Goal: Transaction & Acquisition: Purchase product/service

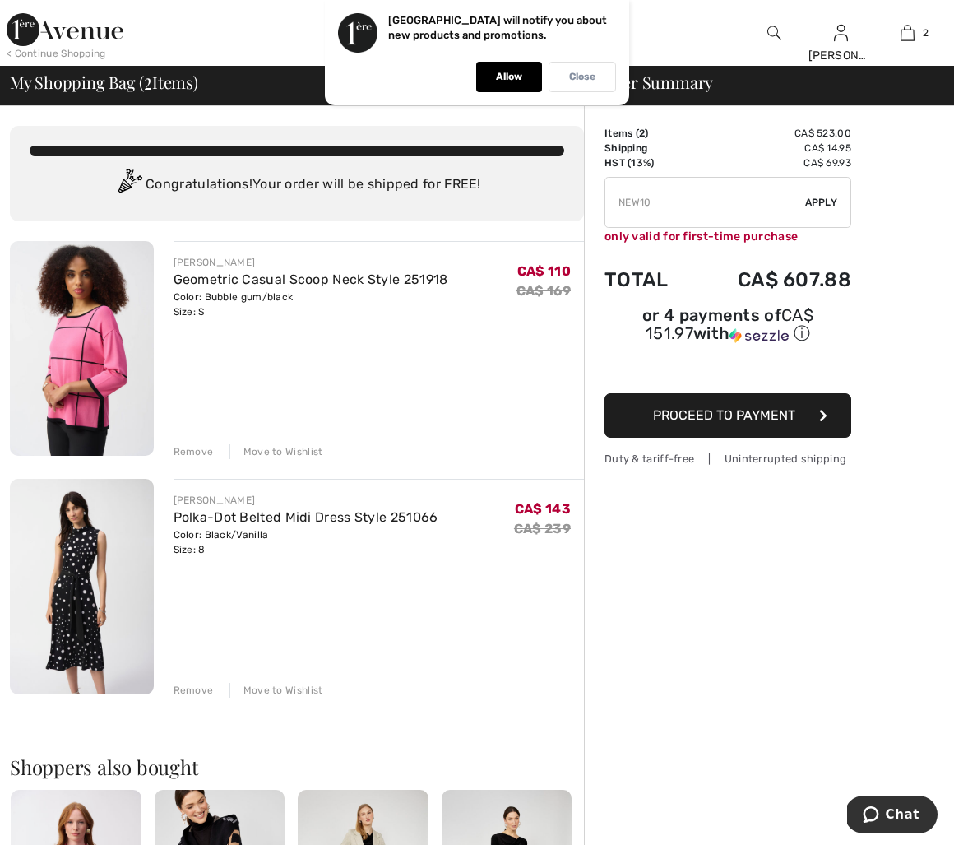
click at [570, 76] on p "Close" at bounding box center [582, 77] width 26 height 12
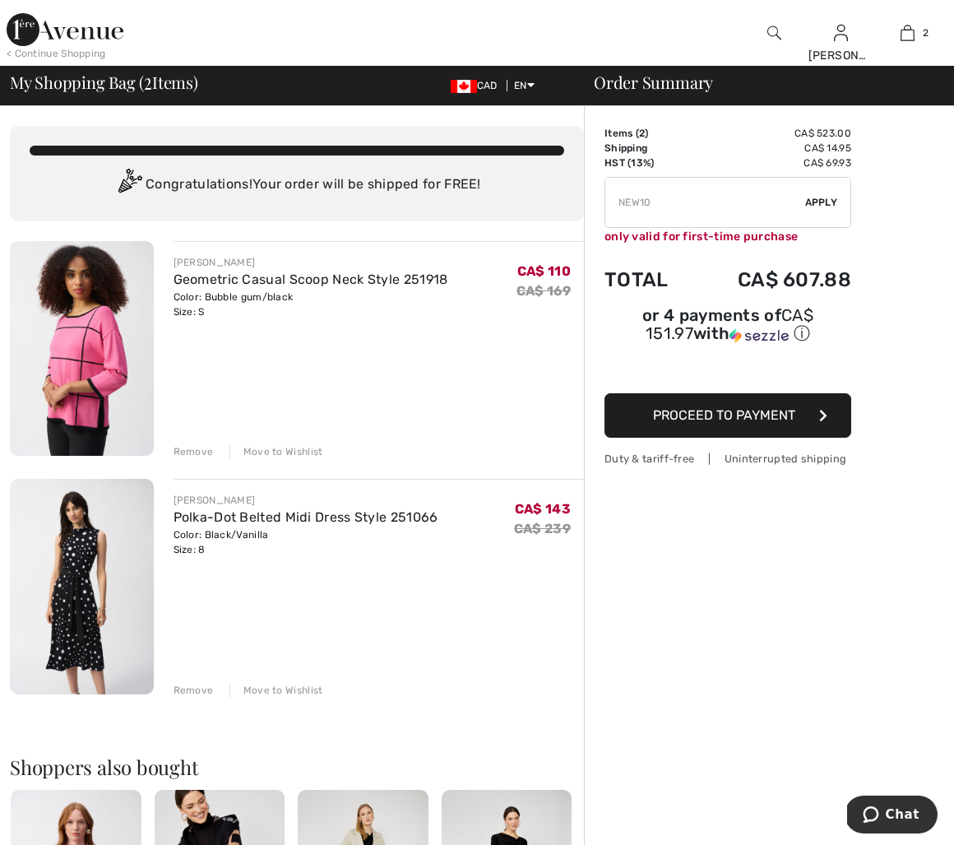
click at [773, 33] on img at bounding box center [775, 33] width 14 height 20
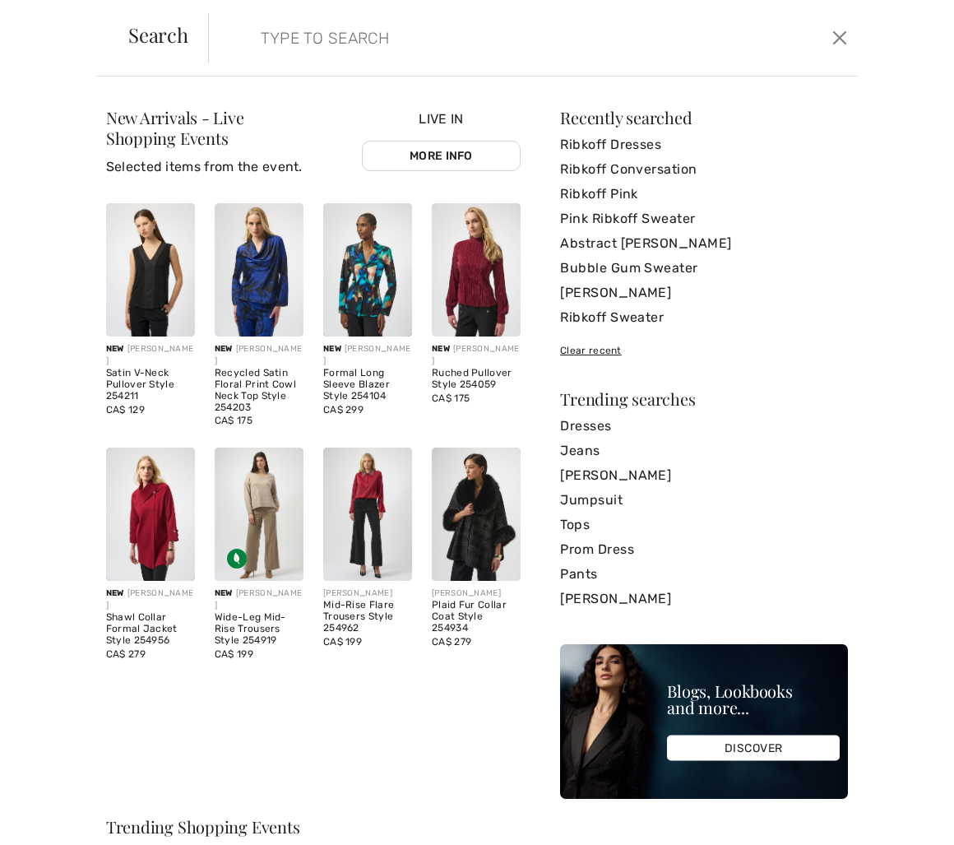
click at [318, 49] on input "search" at bounding box center [465, 37] width 435 height 49
click at [627, 164] on link "Ribkoff Conversation" at bounding box center [704, 169] width 288 height 25
click at [624, 166] on link "Ribkoff Conversation" at bounding box center [704, 169] width 288 height 25
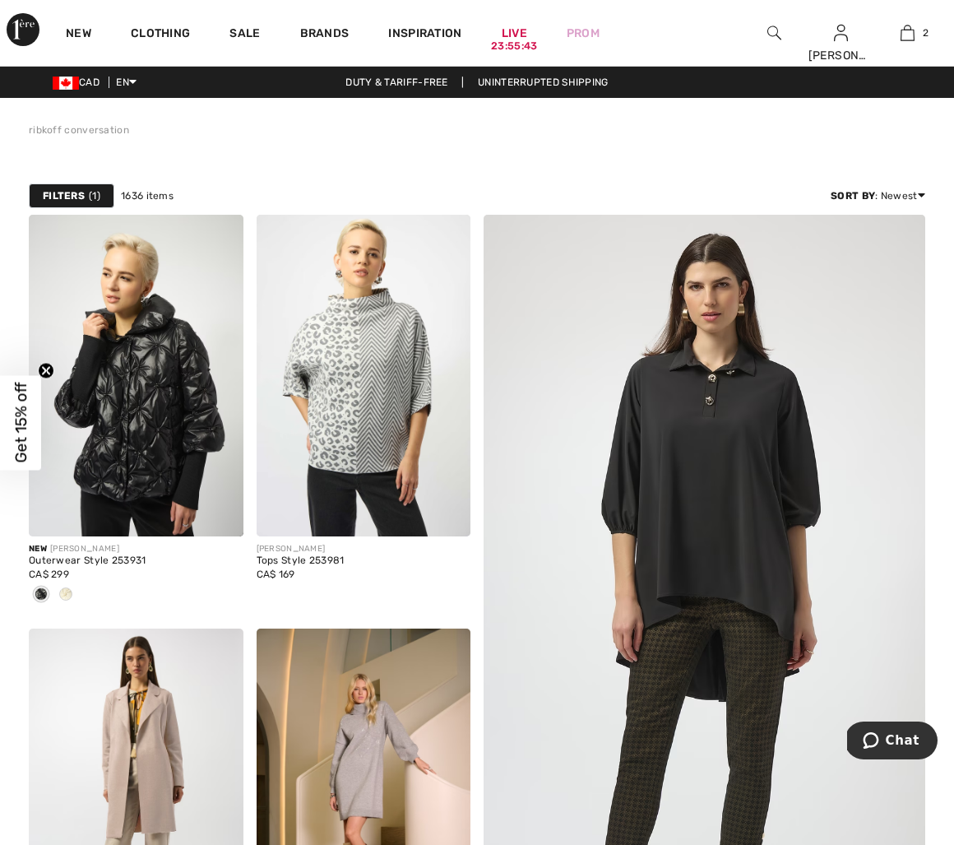
click at [775, 33] on img at bounding box center [775, 33] width 14 height 20
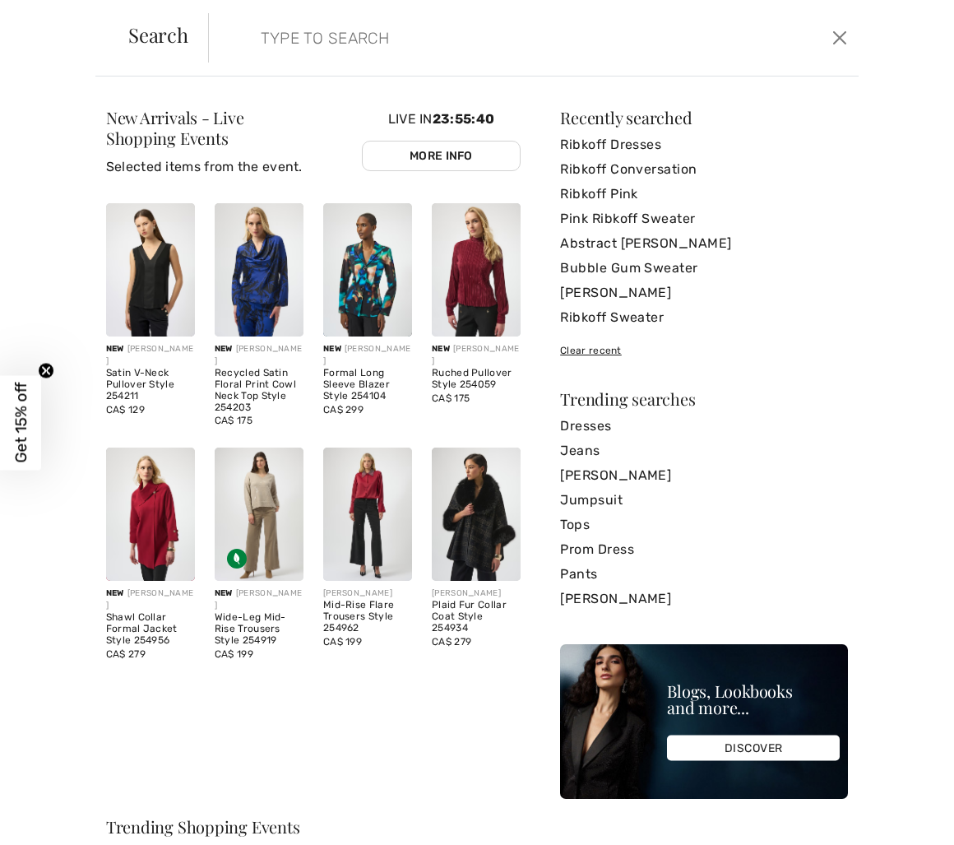
click at [452, 44] on input "search" at bounding box center [465, 37] width 435 height 49
click at [633, 167] on link "Ribkoff Conversation" at bounding box center [704, 169] width 288 height 25
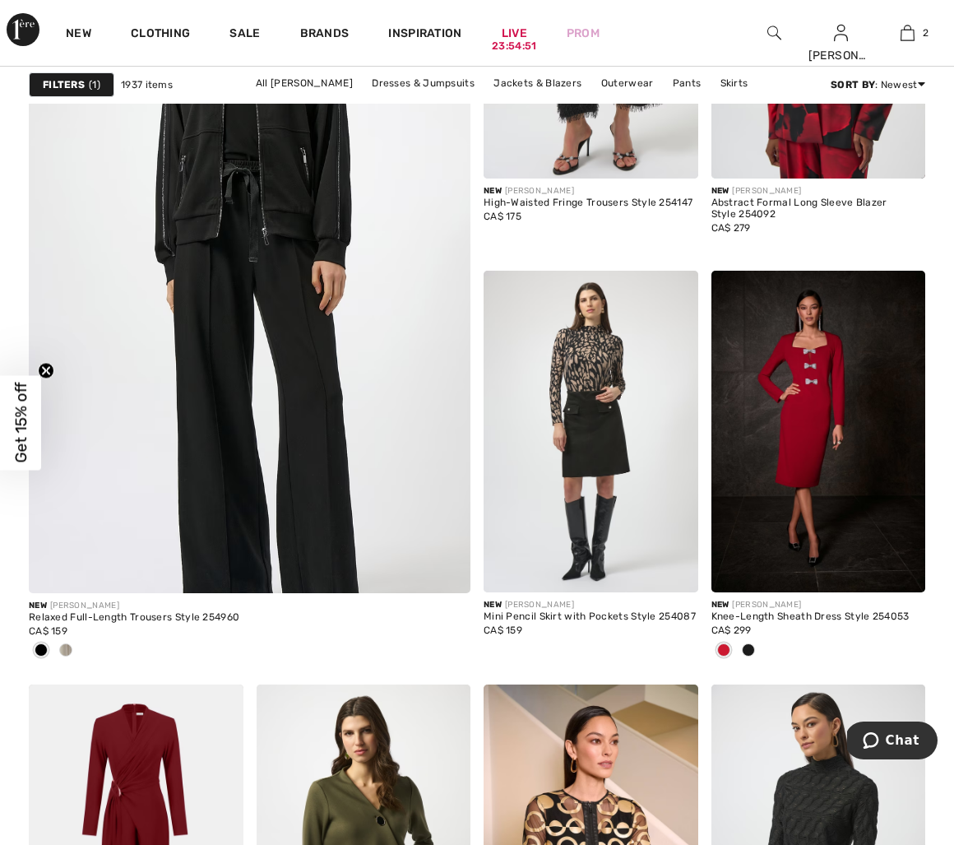
scroll to position [4001, 0]
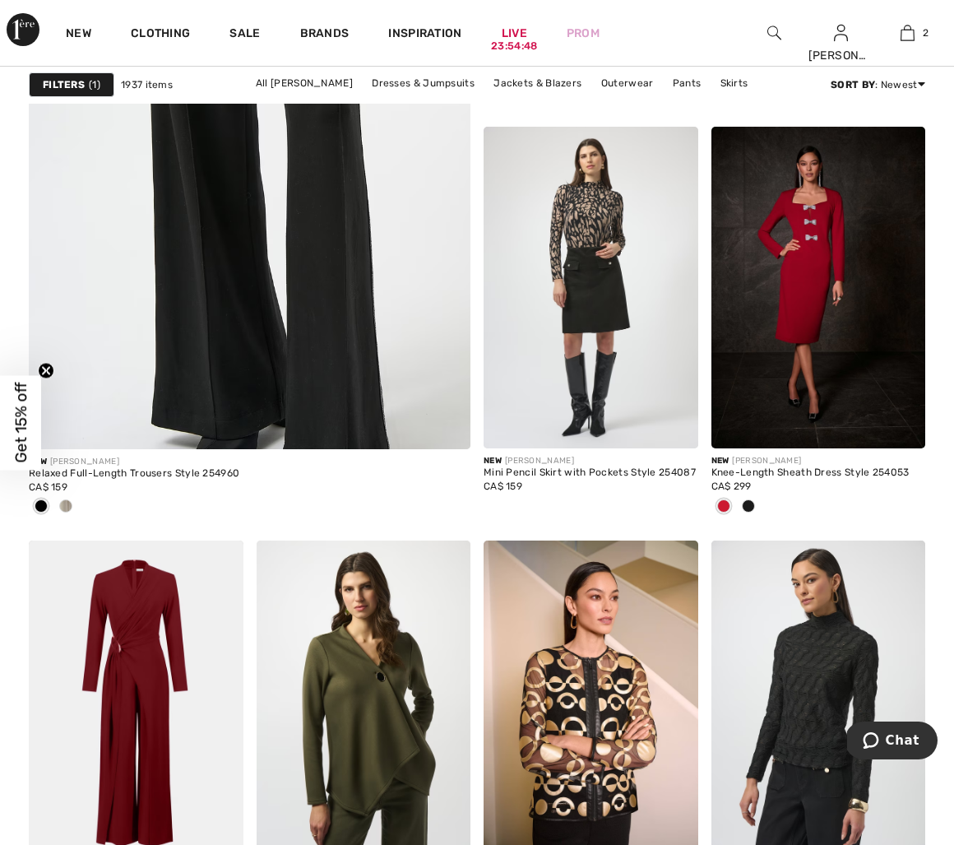
click at [768, 33] on img at bounding box center [775, 33] width 14 height 20
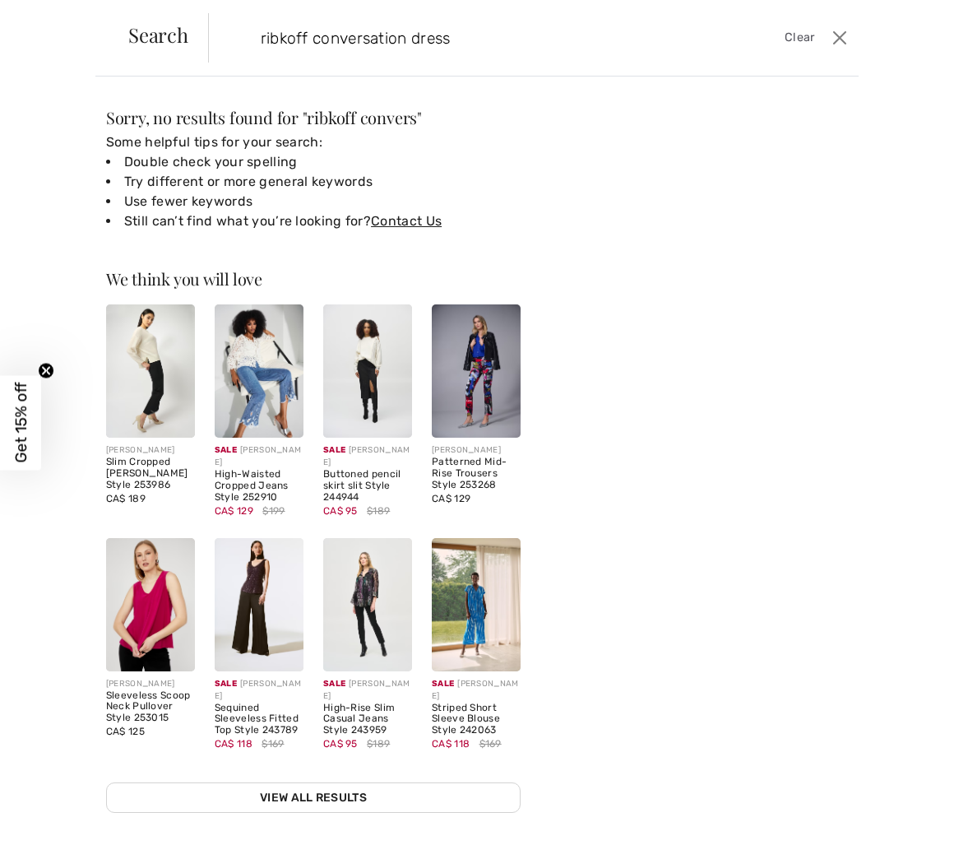
type input "ribkoff conversation dress"
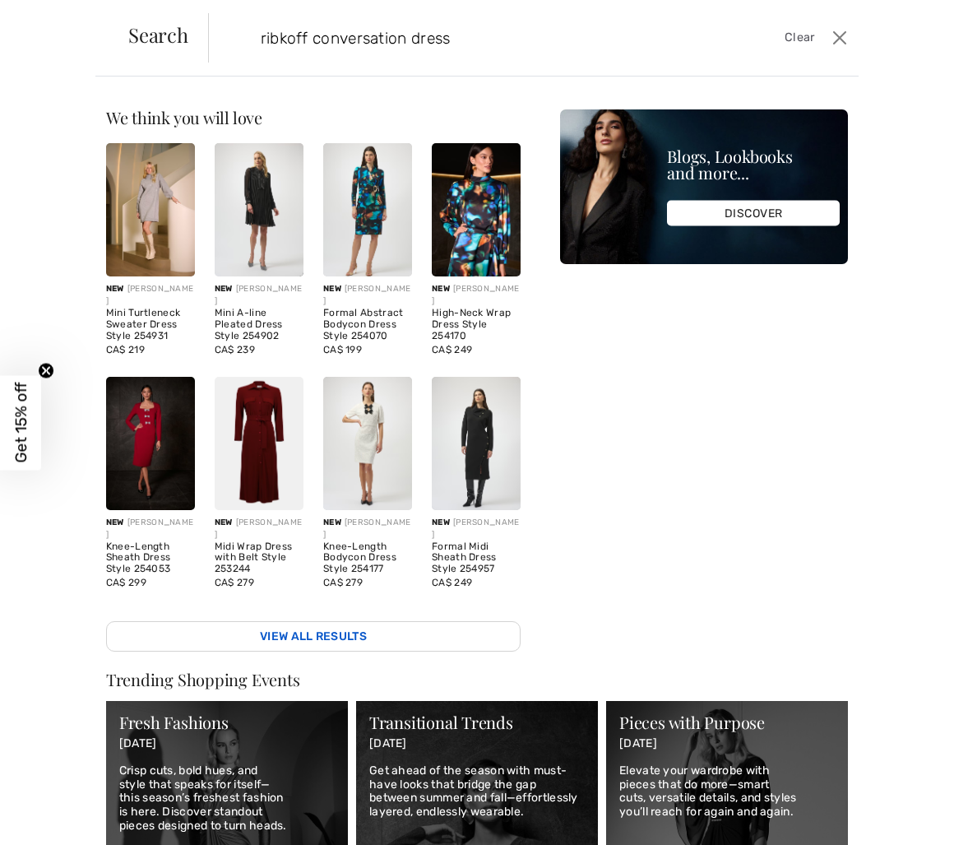
click at [362, 637] on link "View All Results" at bounding box center [313, 636] width 415 height 30
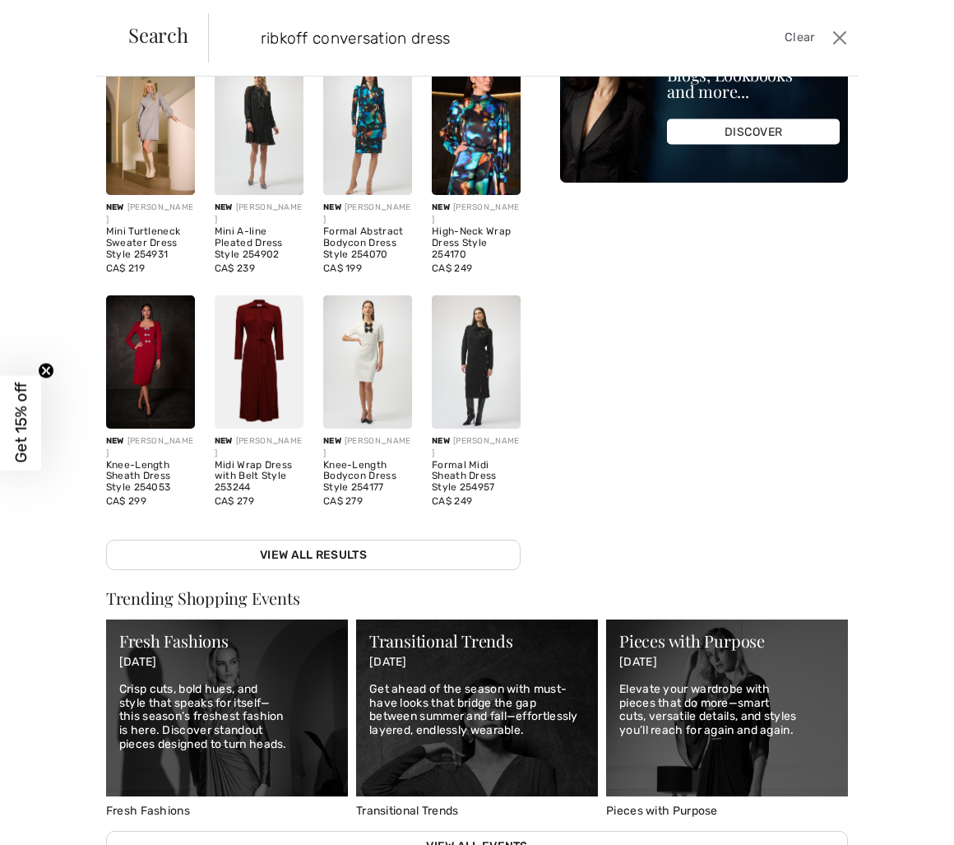
scroll to position [88, 0]
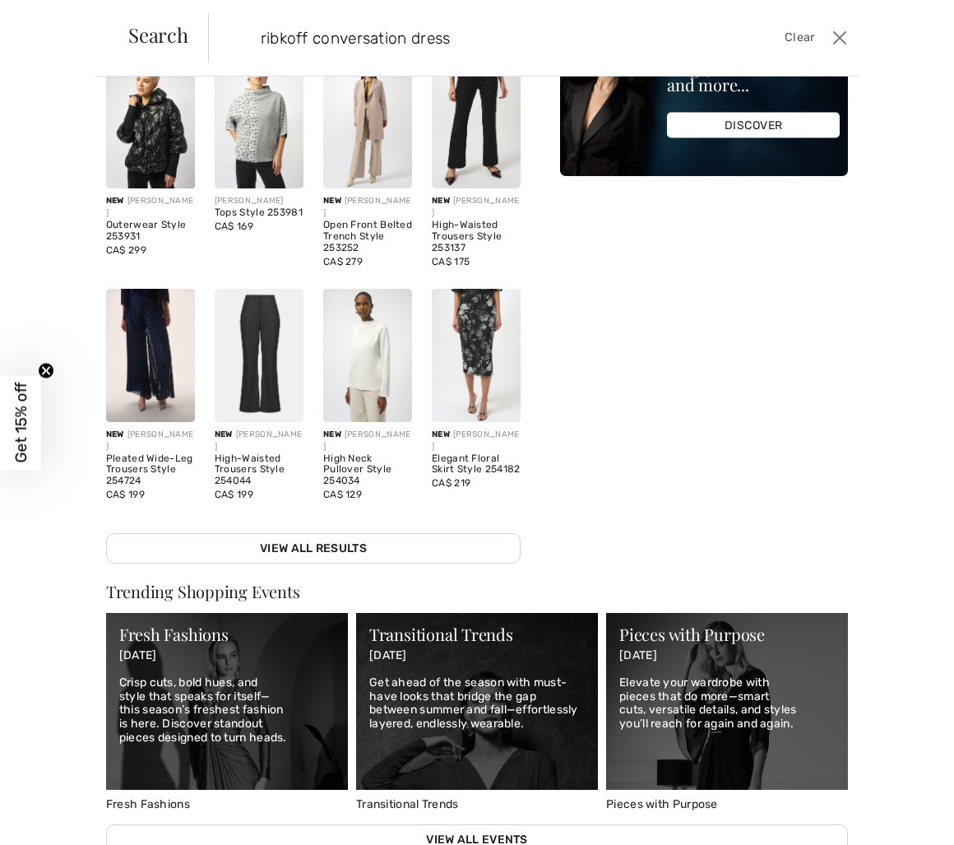
drag, startPoint x: 313, startPoint y: 39, endPoint x: 406, endPoint y: 39, distance: 93.0
click at [406, 39] on input "ribkoff conversation dress" at bounding box center [465, 37] width 435 height 49
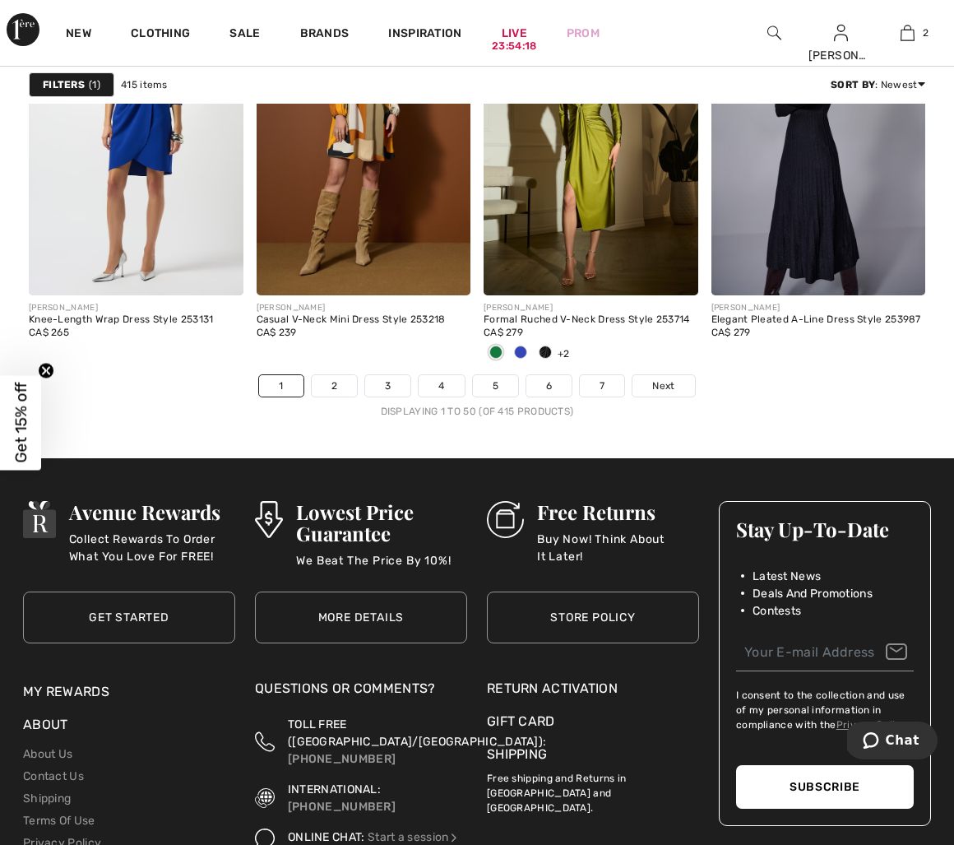
scroll to position [6122, 0]
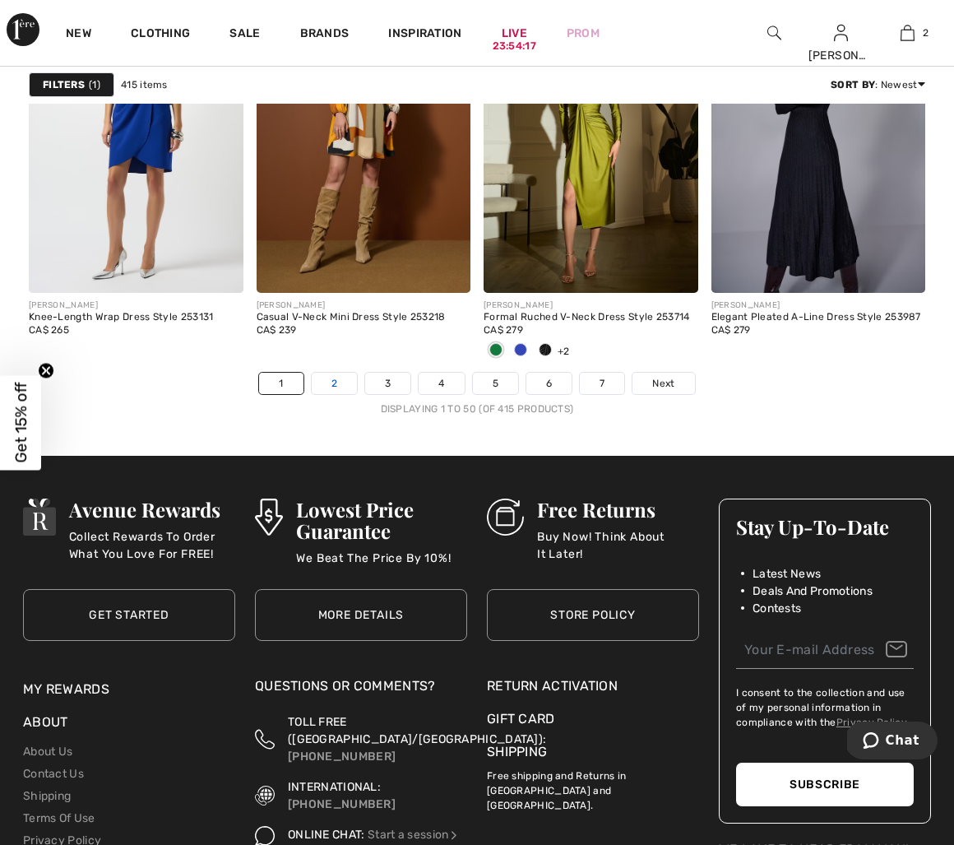
click at [339, 383] on link "2" at bounding box center [334, 383] width 45 height 21
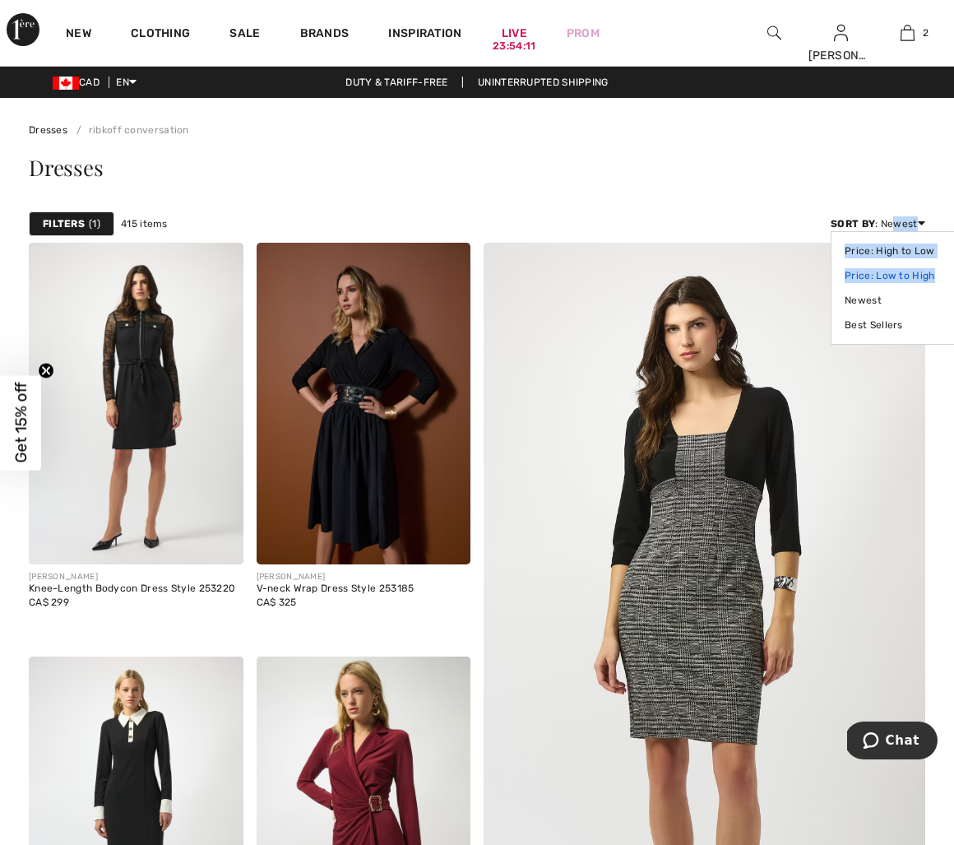
drag, startPoint x: 892, startPoint y: 224, endPoint x: 900, endPoint y: 285, distance: 62.2
click at [900, 231] on div "Sort By : Newest Price: High to Low Price: Low to High Newest Best Sellers" at bounding box center [878, 223] width 95 height 15
click at [899, 276] on link "Price: Low to High" at bounding box center [897, 275] width 104 height 25
click at [897, 276] on link "Price: Low to High" at bounding box center [897, 275] width 104 height 25
drag, startPoint x: 802, startPoint y: 183, endPoint x: 912, endPoint y: 215, distance: 114.0
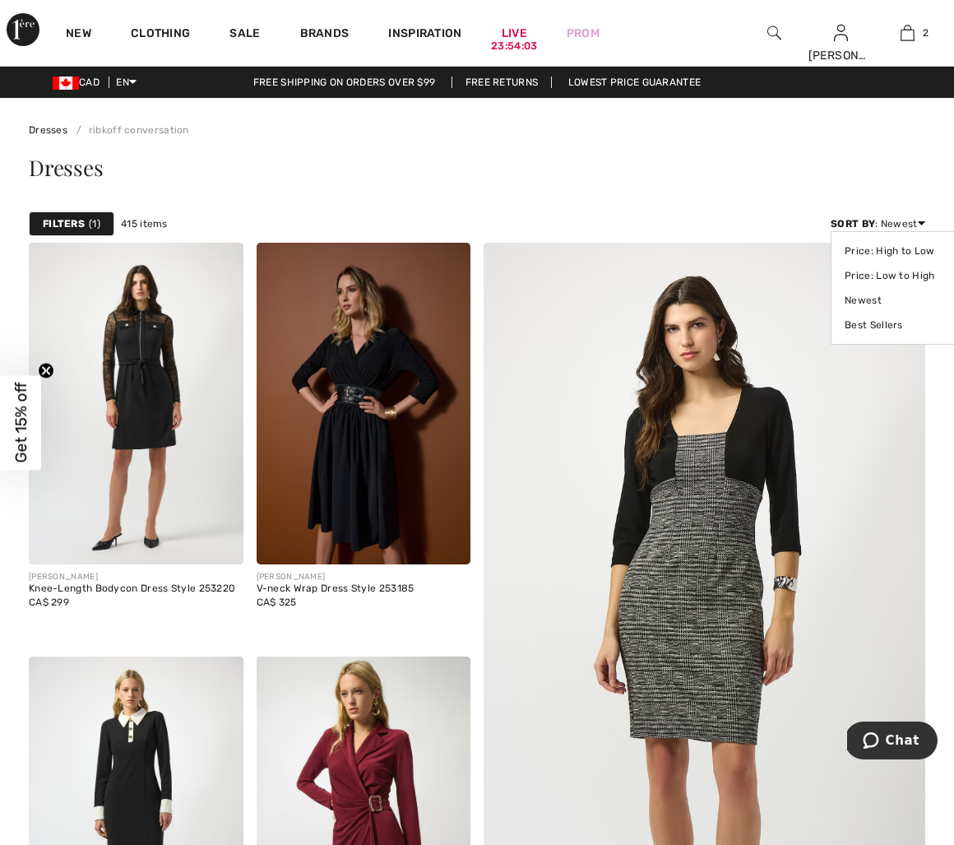
click at [802, 183] on div "Dresses" at bounding box center [477, 170] width 897 height 67
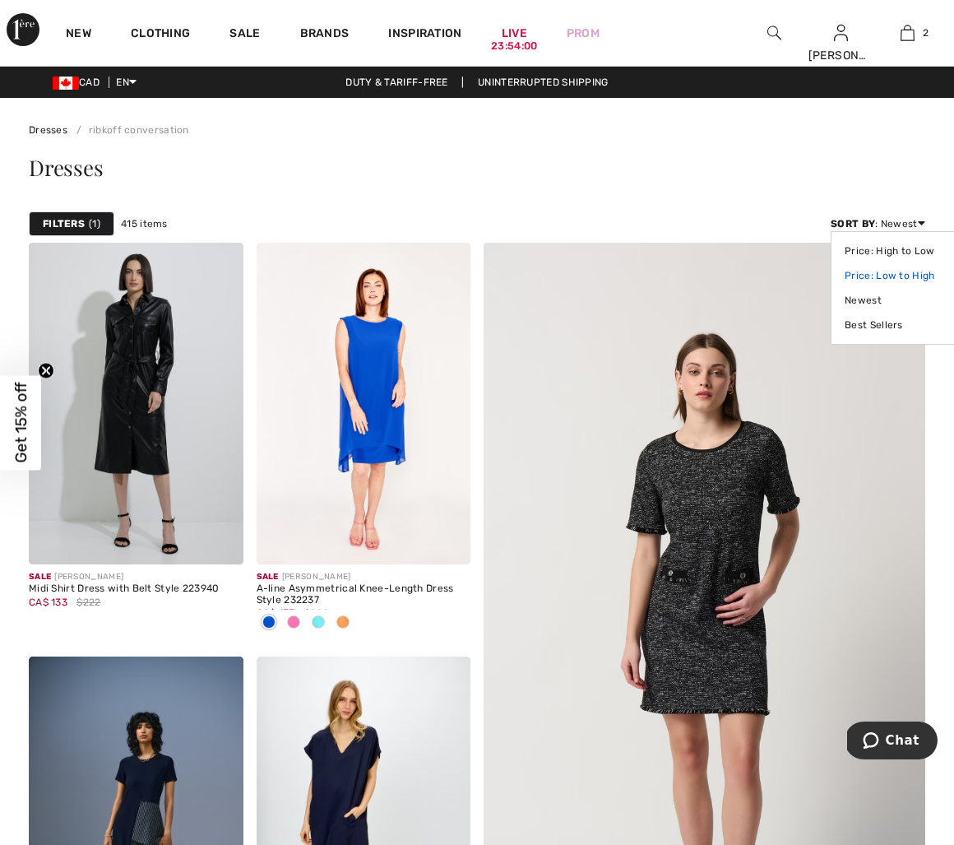
click at [899, 273] on link "Price: Low to High" at bounding box center [897, 275] width 104 height 25
click at [884, 278] on link "Price: Low to High" at bounding box center [897, 275] width 104 height 25
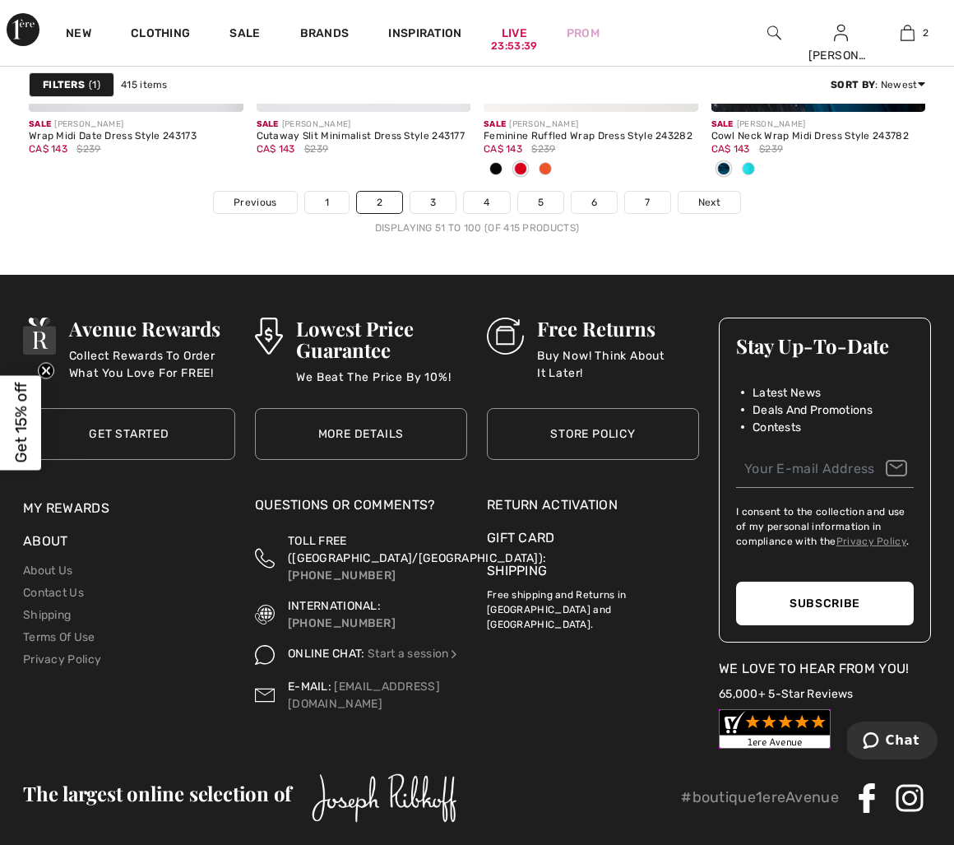
scroll to position [6314, 0]
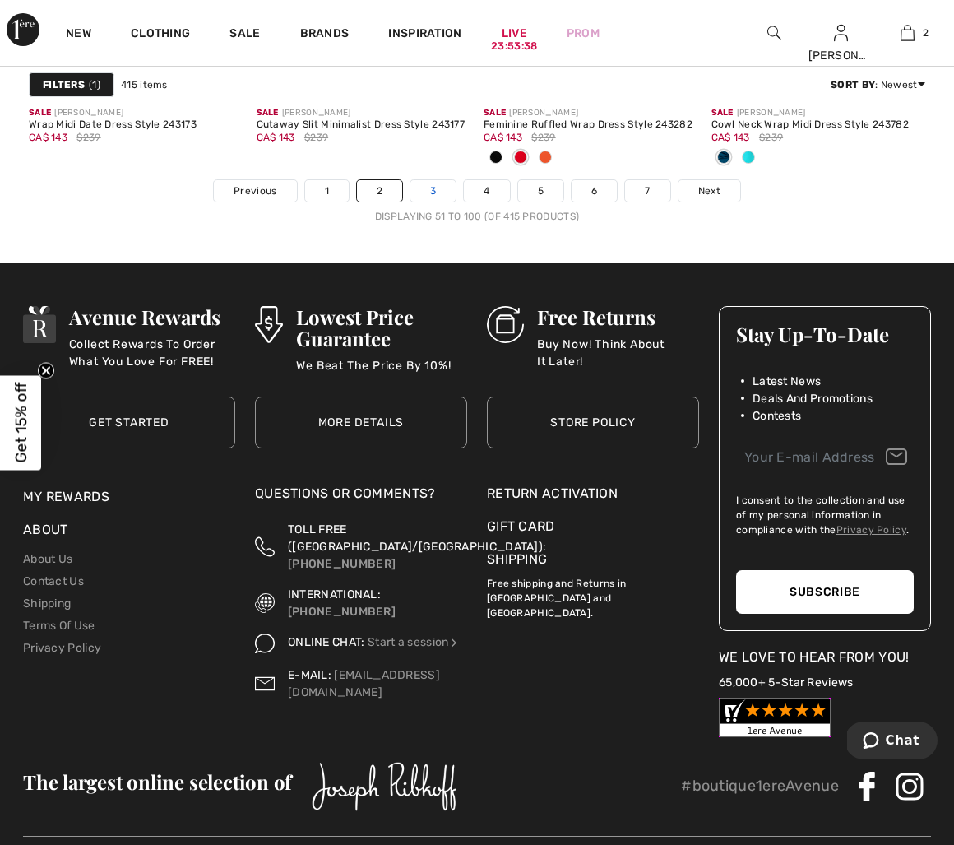
click at [438, 193] on link "3" at bounding box center [433, 190] width 45 height 21
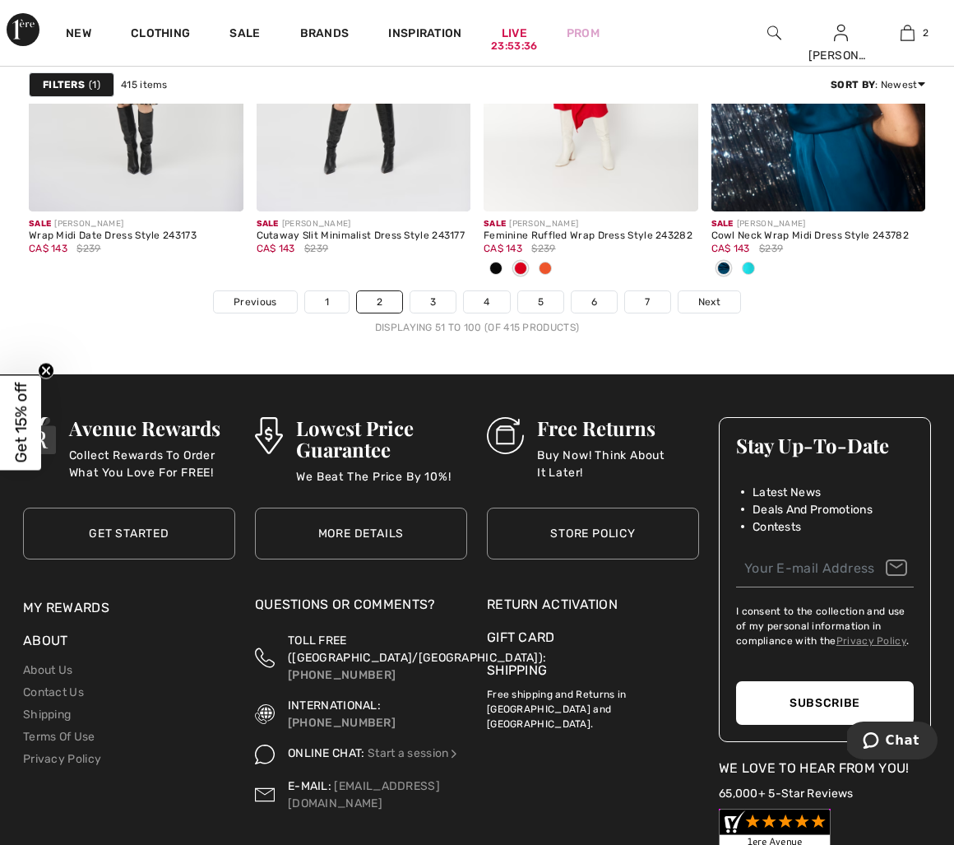
scroll to position [6090, 0]
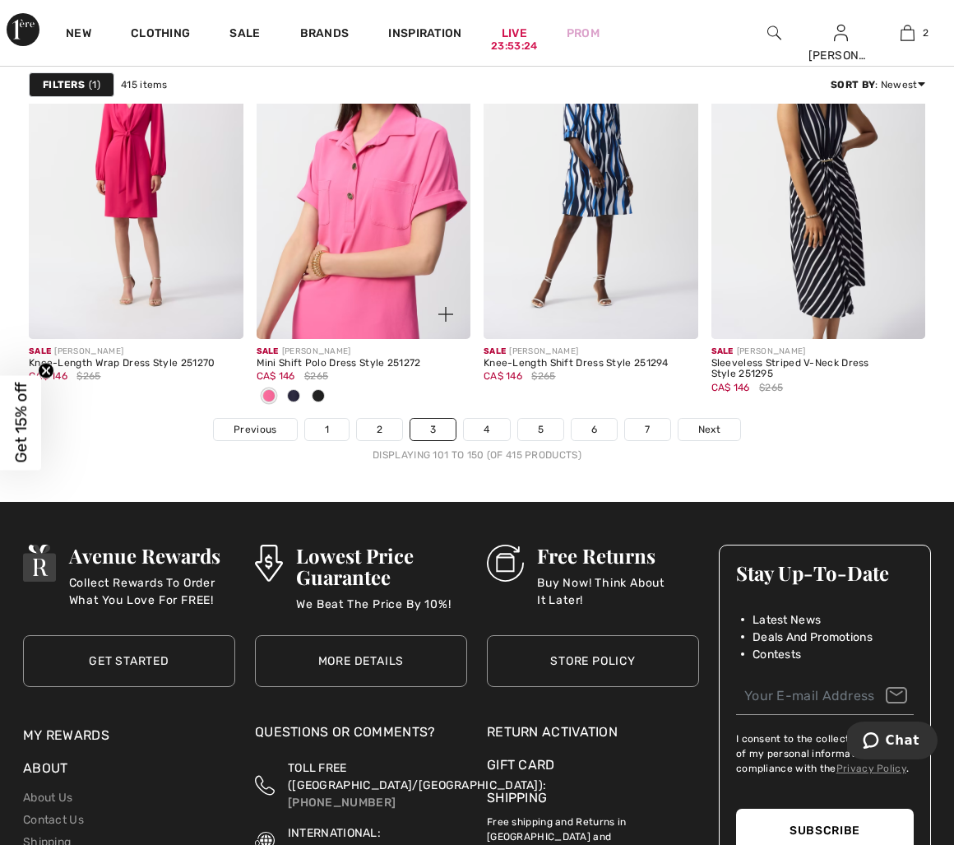
scroll to position [6077, 0]
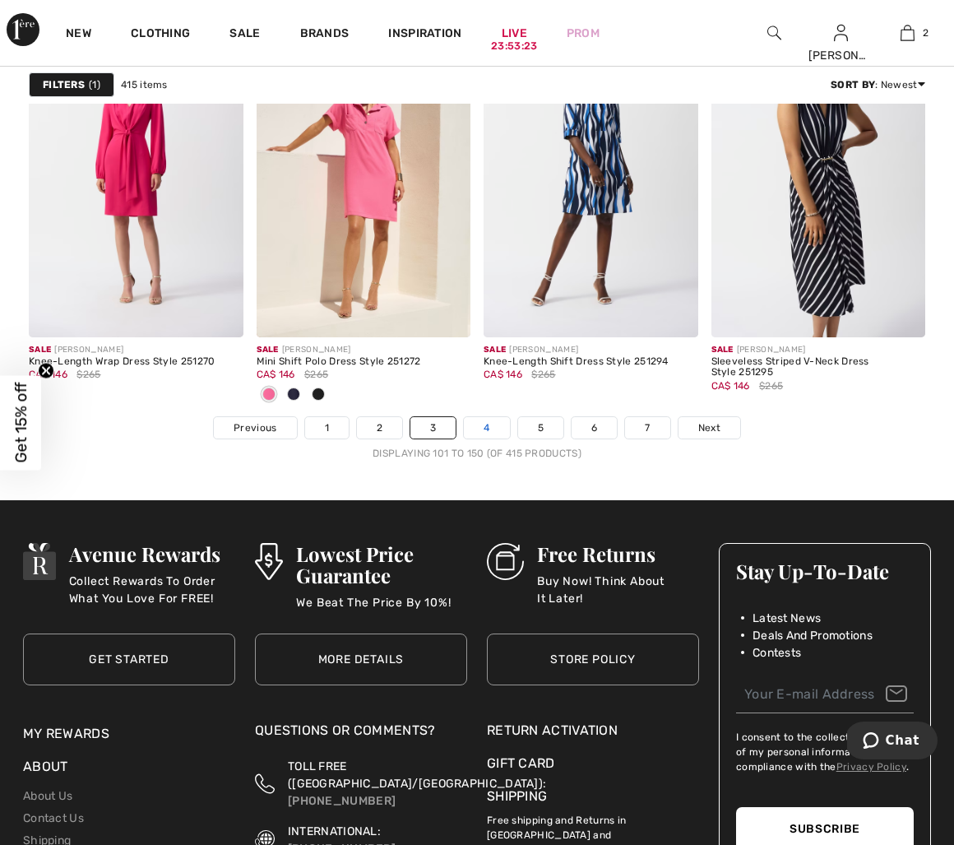
click at [486, 425] on link "4" at bounding box center [486, 427] width 45 height 21
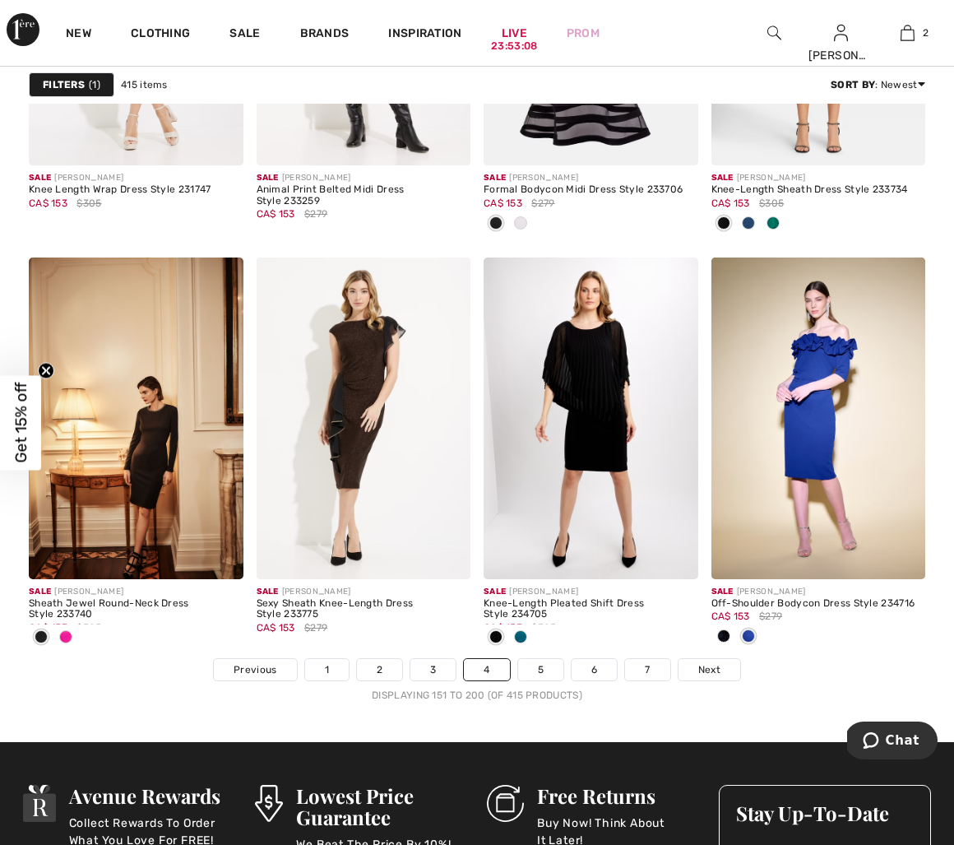
scroll to position [5942, 0]
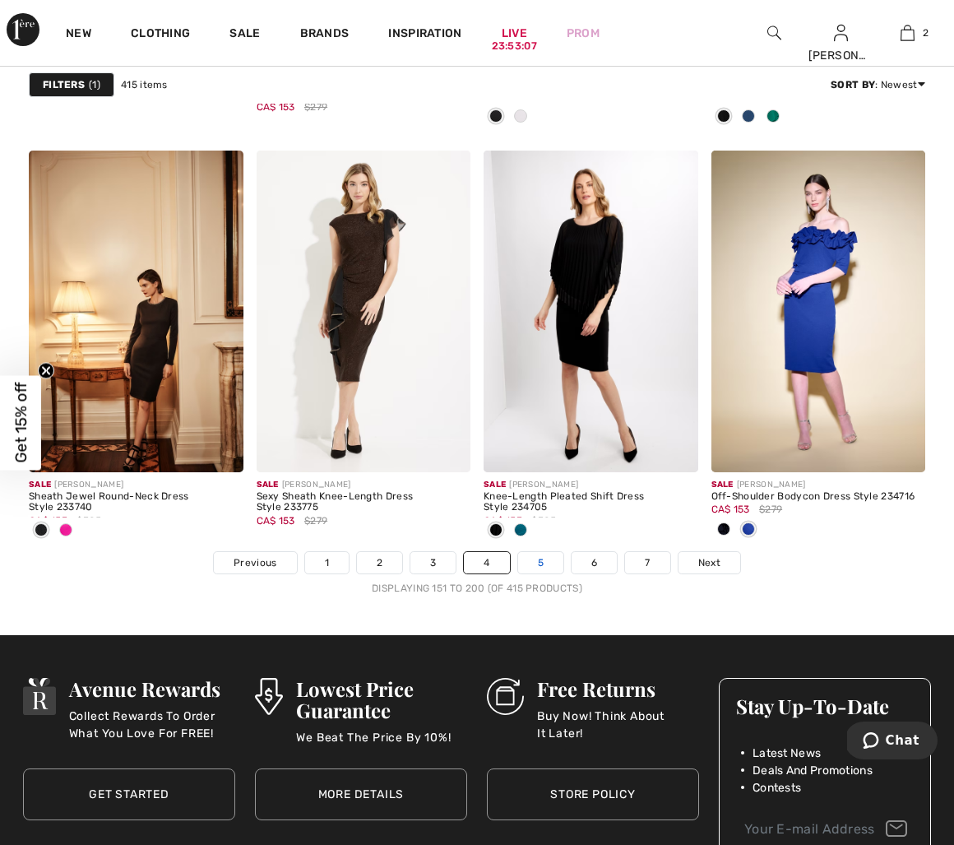
click at [545, 564] on link "5" at bounding box center [540, 562] width 45 height 21
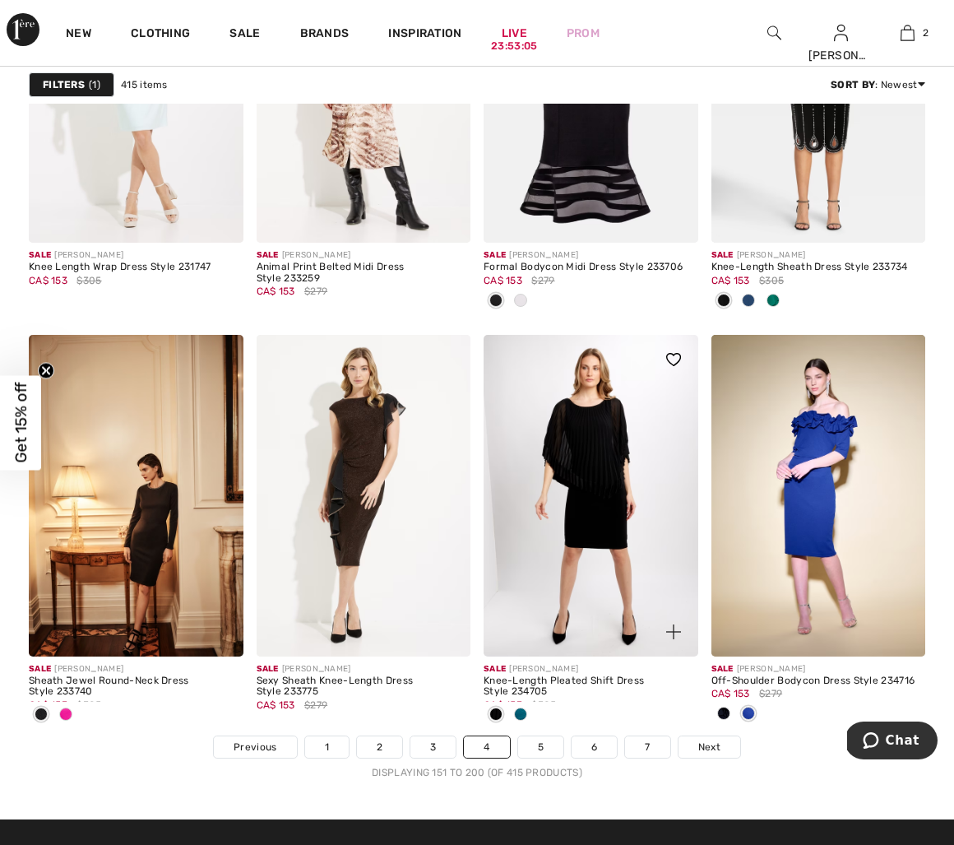
scroll to position [5626, 0]
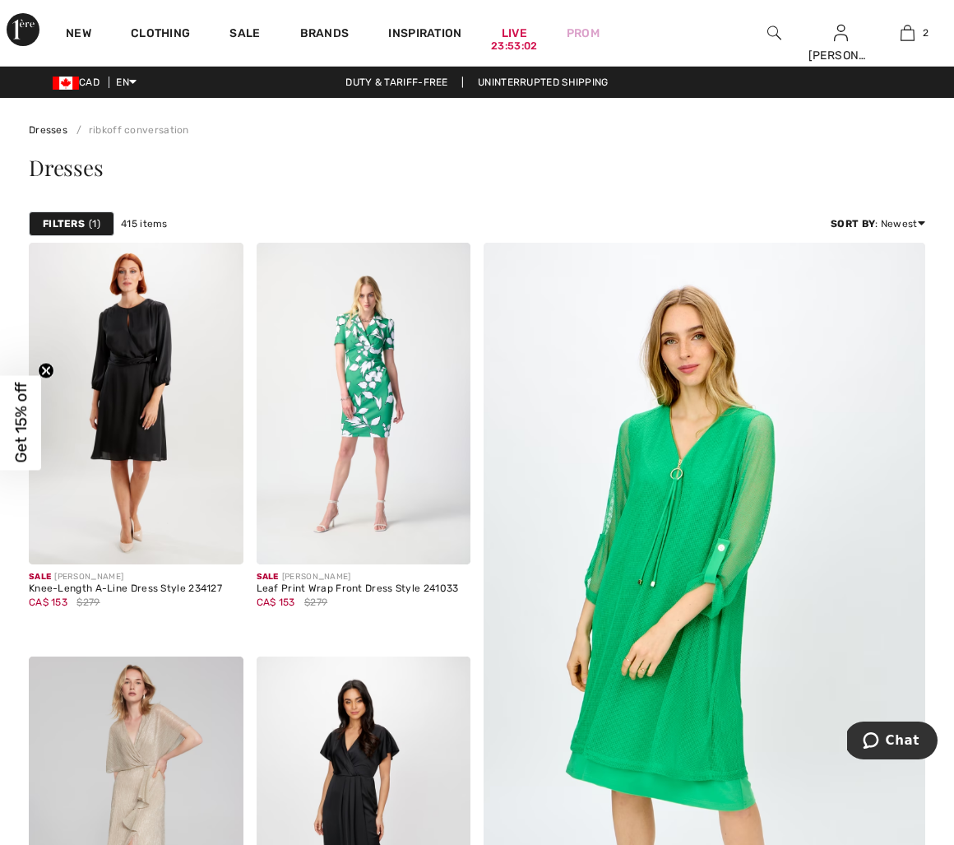
click at [71, 225] on strong "Filters" at bounding box center [64, 223] width 42 height 15
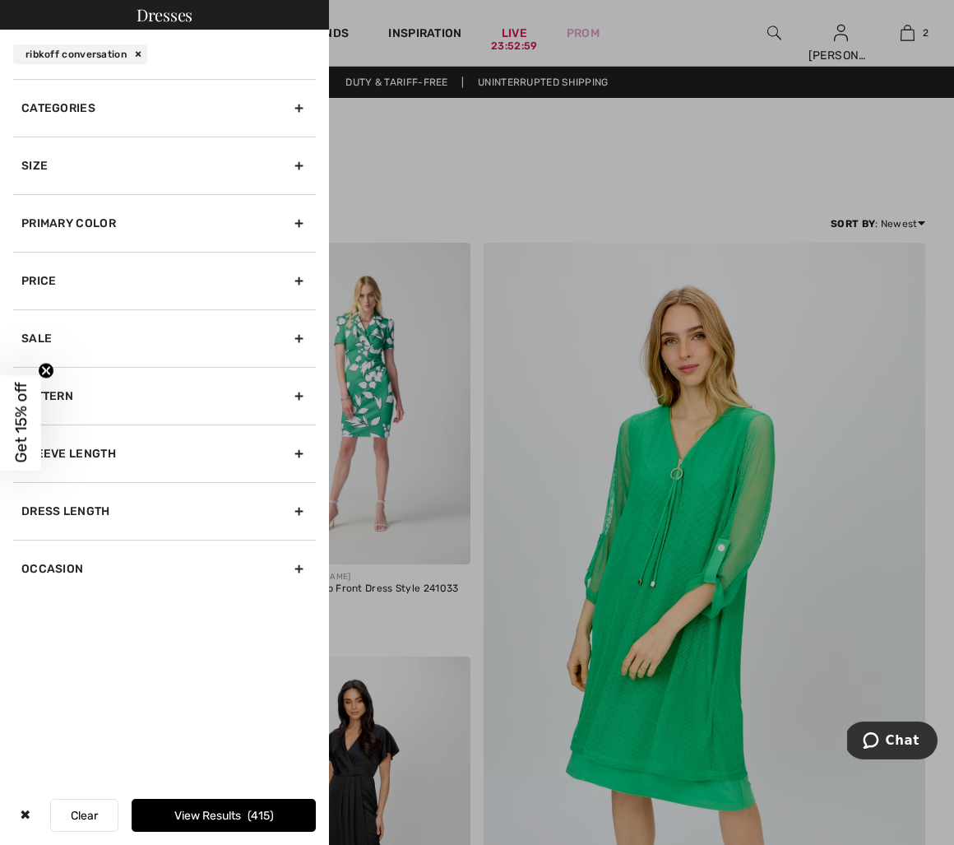
click at [88, 449] on div "Sleeve length" at bounding box center [164, 454] width 303 height 58
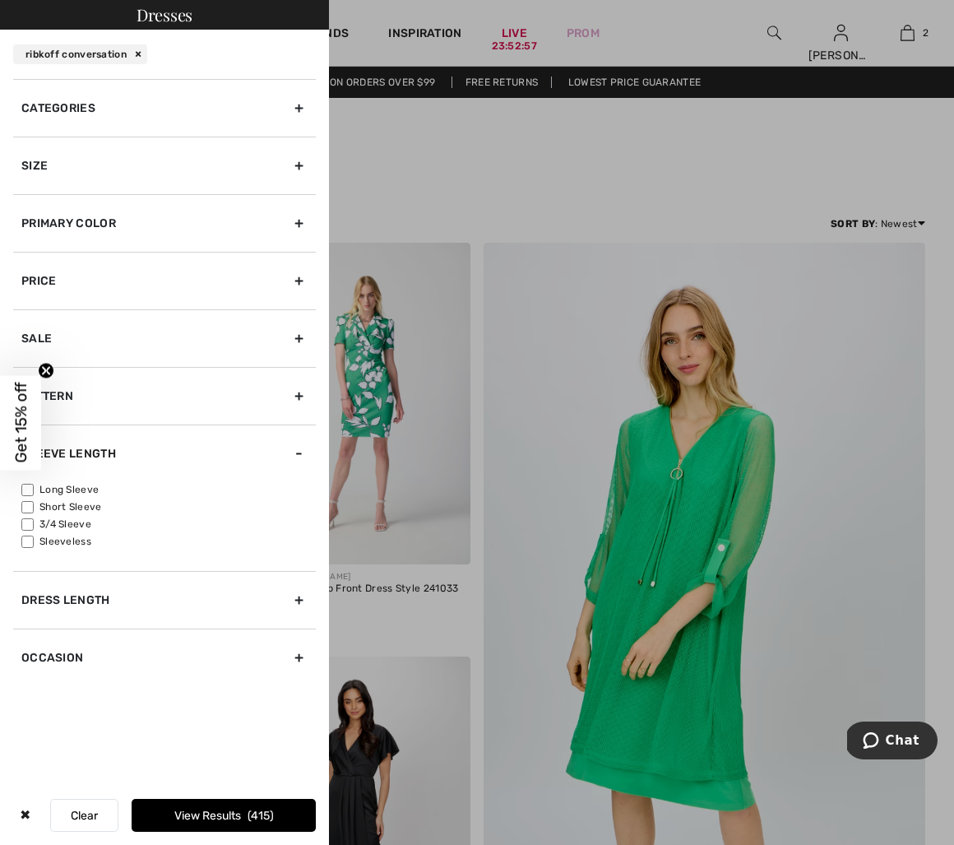
click at [28, 508] on input"] "Short Sleeve" at bounding box center [27, 507] width 12 height 12
checkbox input"] "true"
click at [566, 158] on div at bounding box center [477, 422] width 954 height 845
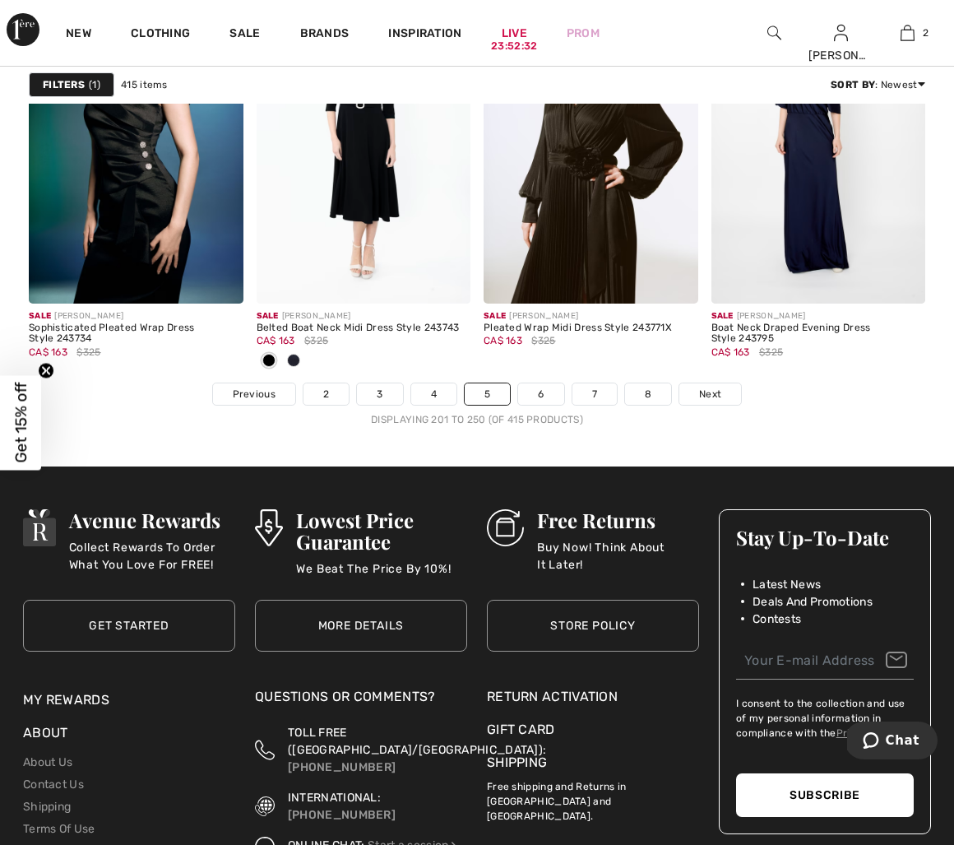
scroll to position [6104, 0]
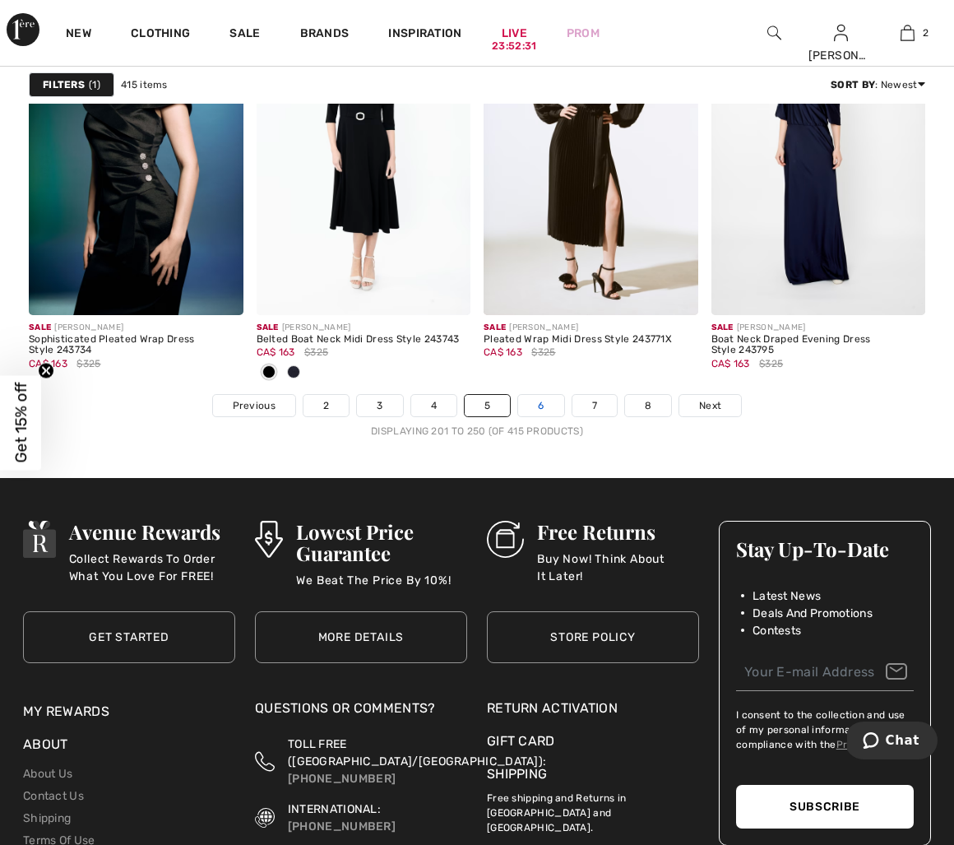
click at [539, 410] on link "6" at bounding box center [540, 405] width 45 height 21
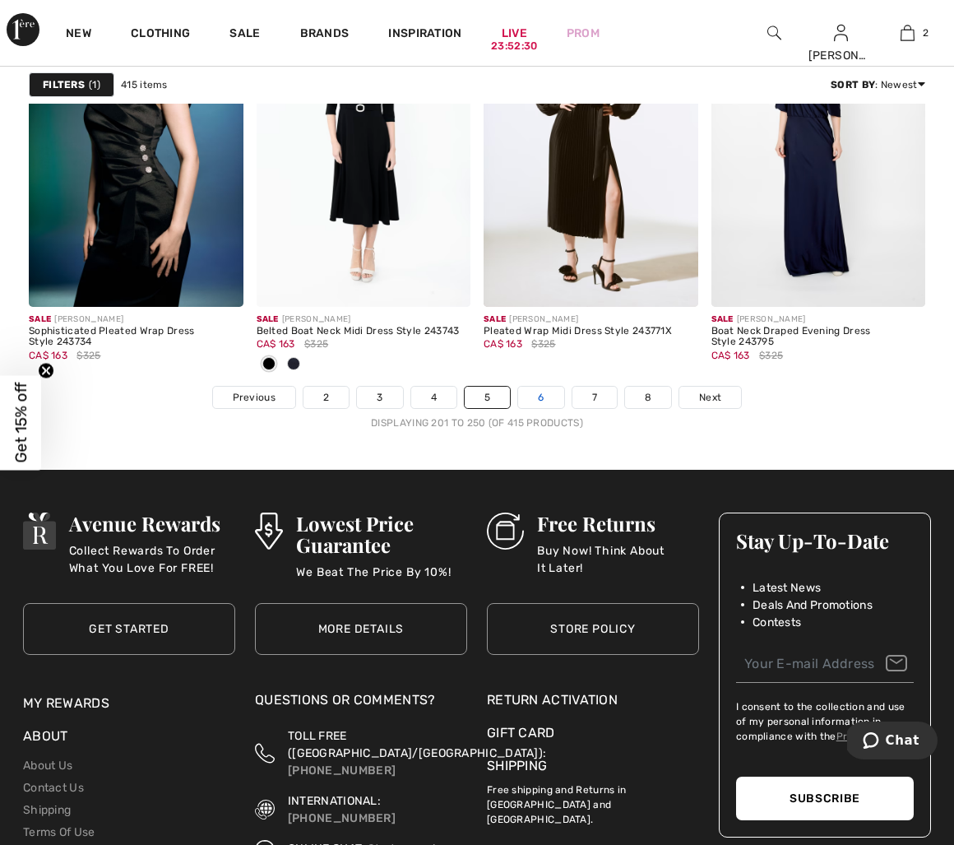
click at [542, 395] on link "6" at bounding box center [540, 397] width 45 height 21
